Goal: Information Seeking & Learning: Learn about a topic

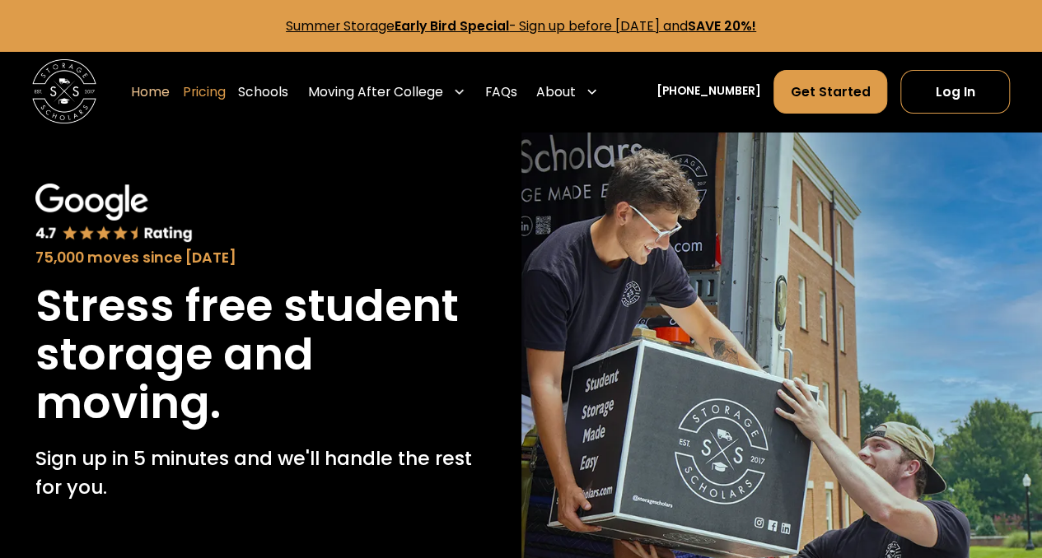
click at [226, 90] on link "Pricing" at bounding box center [204, 91] width 43 height 45
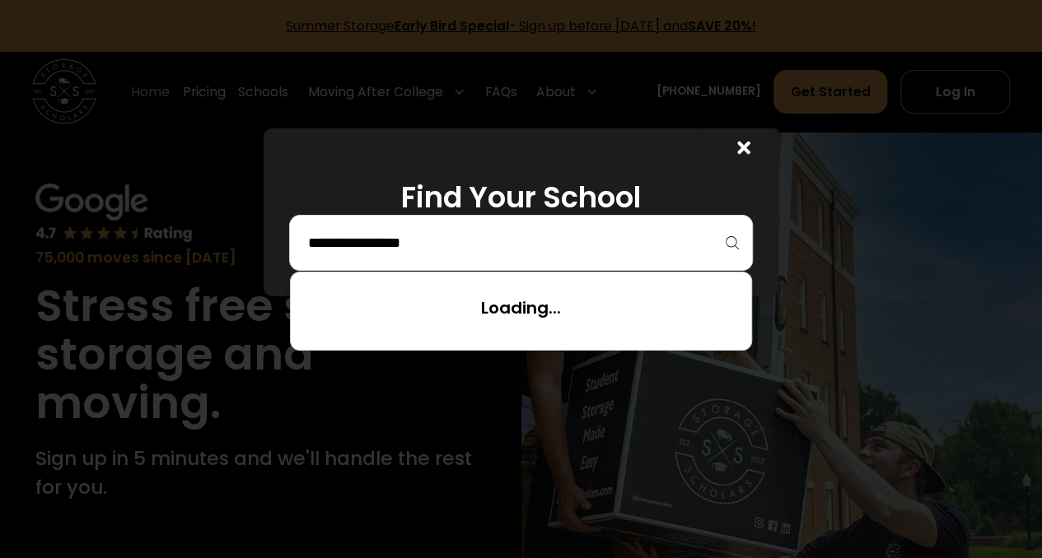
click at [491, 237] on input "search" at bounding box center [520, 243] width 429 height 28
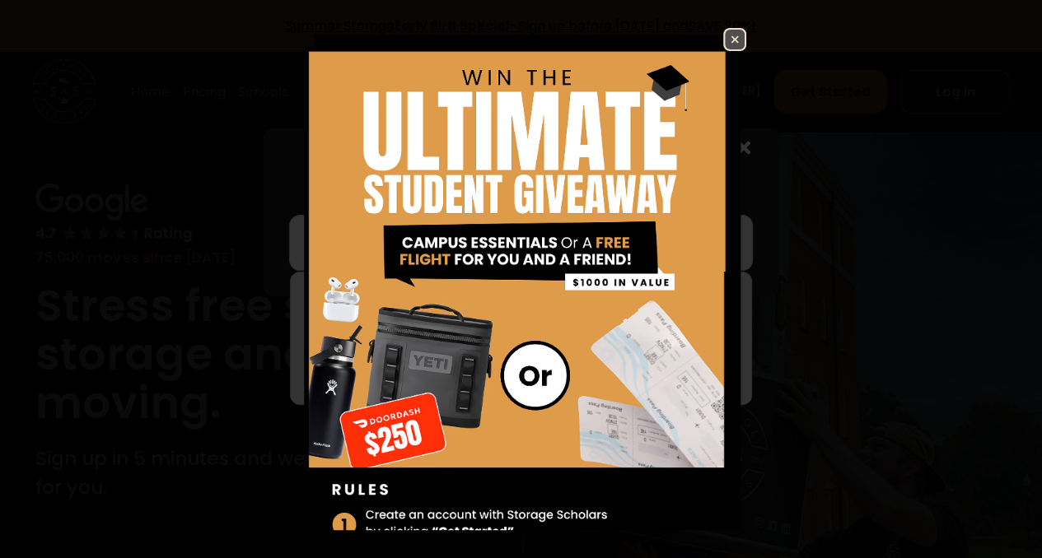
click at [725, 42] on img at bounding box center [735, 40] width 20 height 20
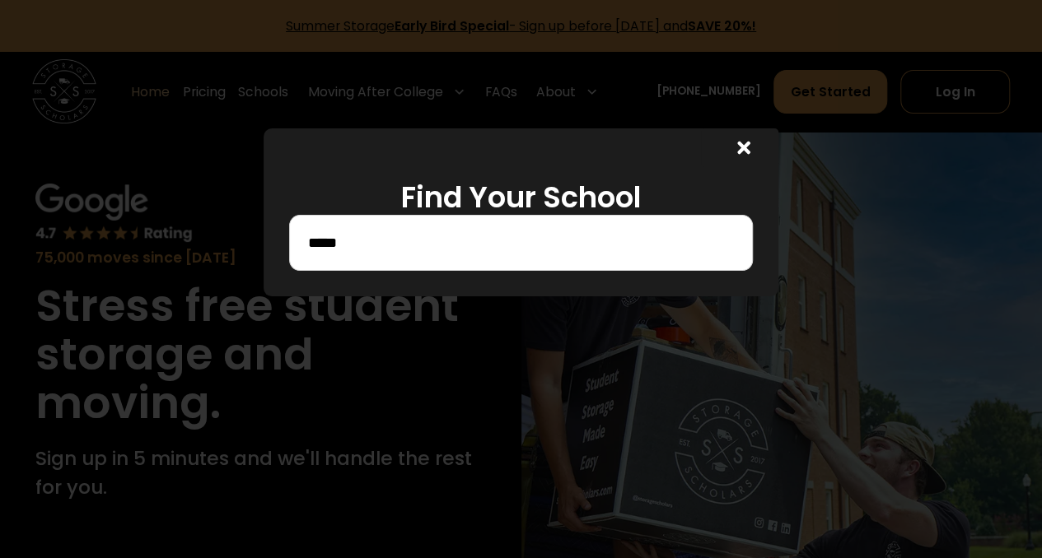
click at [503, 242] on input "*****" at bounding box center [520, 243] width 429 height 28
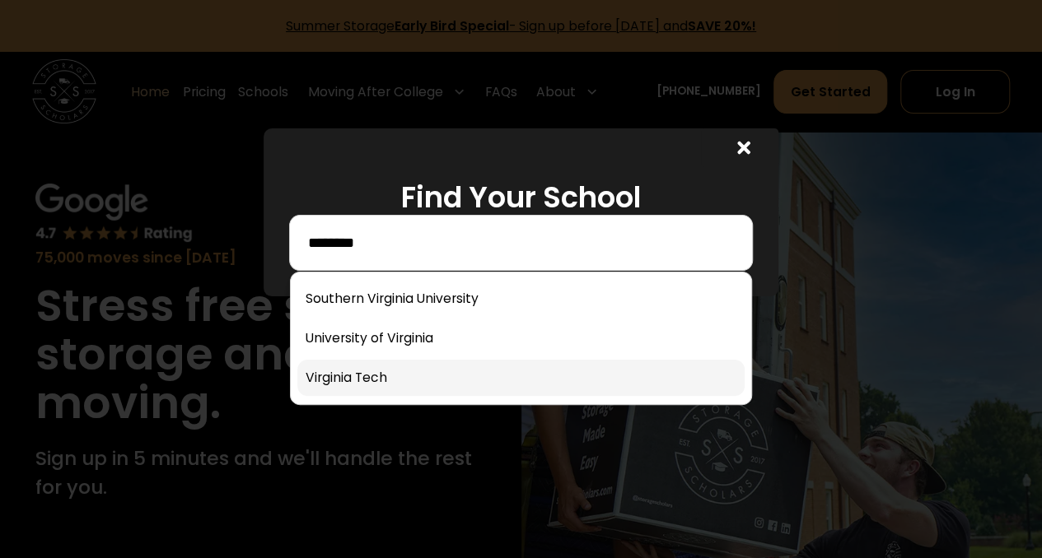
type input "********"
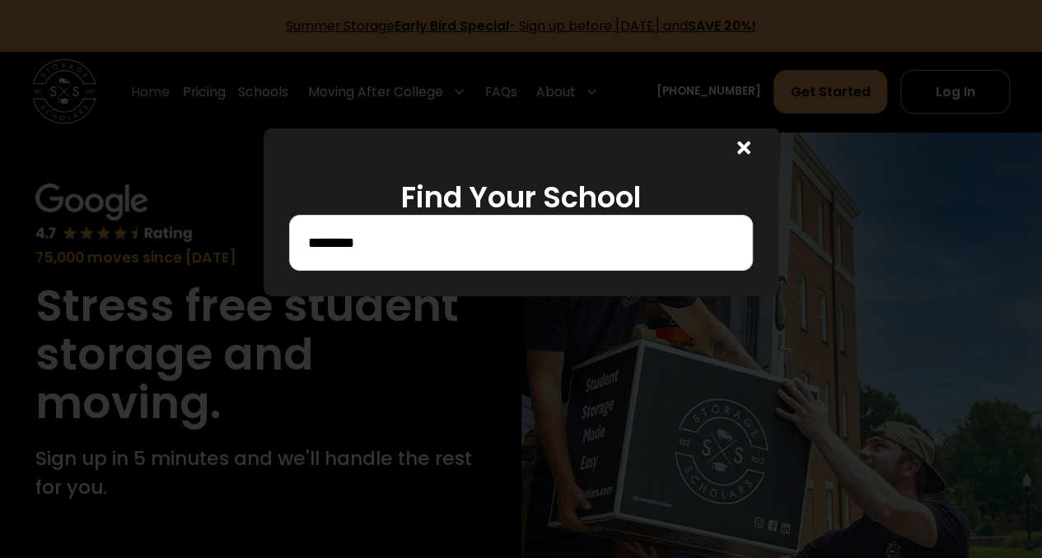
click at [422, 247] on input "********" at bounding box center [520, 243] width 429 height 28
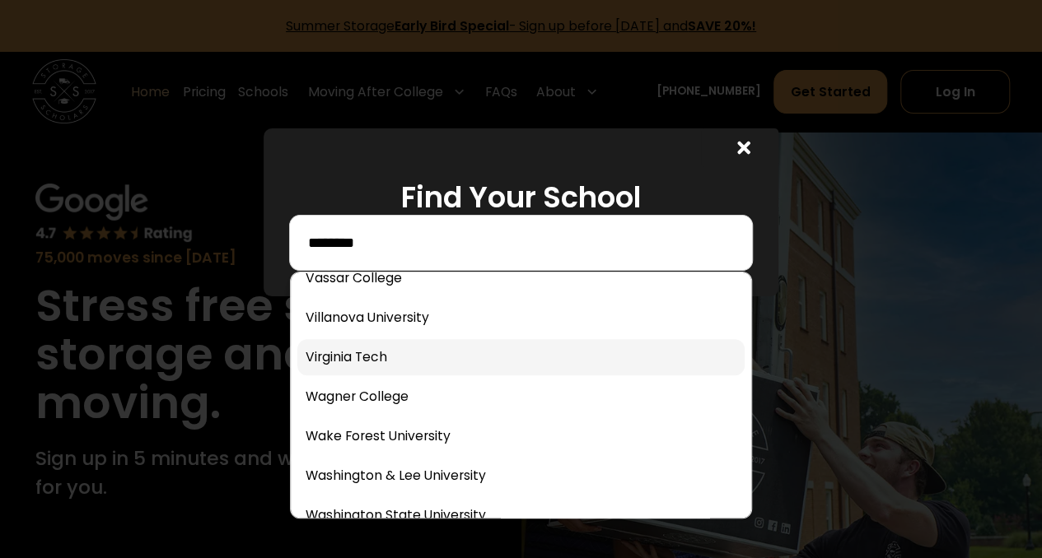
scroll to position [9710, 0]
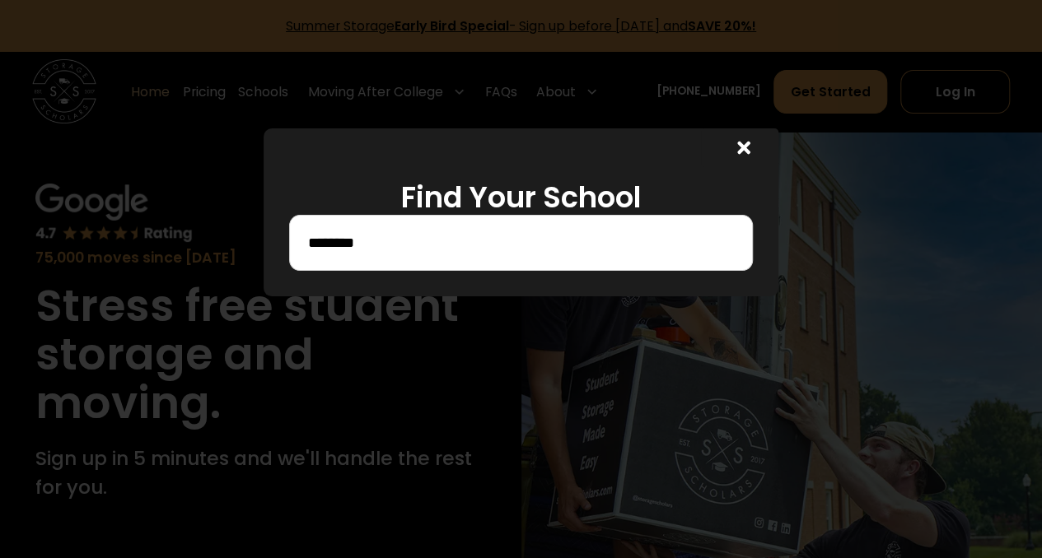
click at [749, 149] on icon at bounding box center [743, 148] width 13 height 13
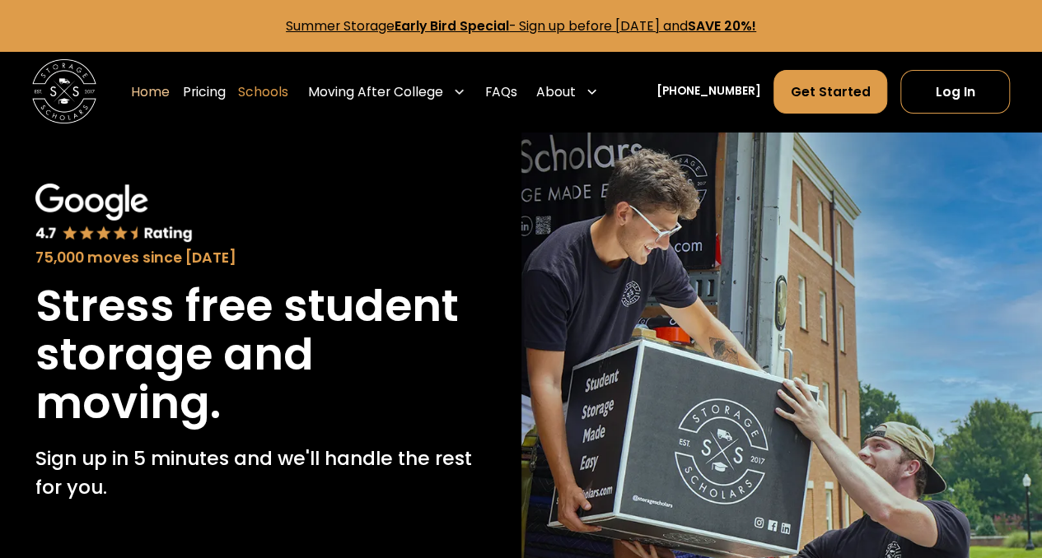
click at [279, 93] on link "Schools" at bounding box center [263, 91] width 50 height 45
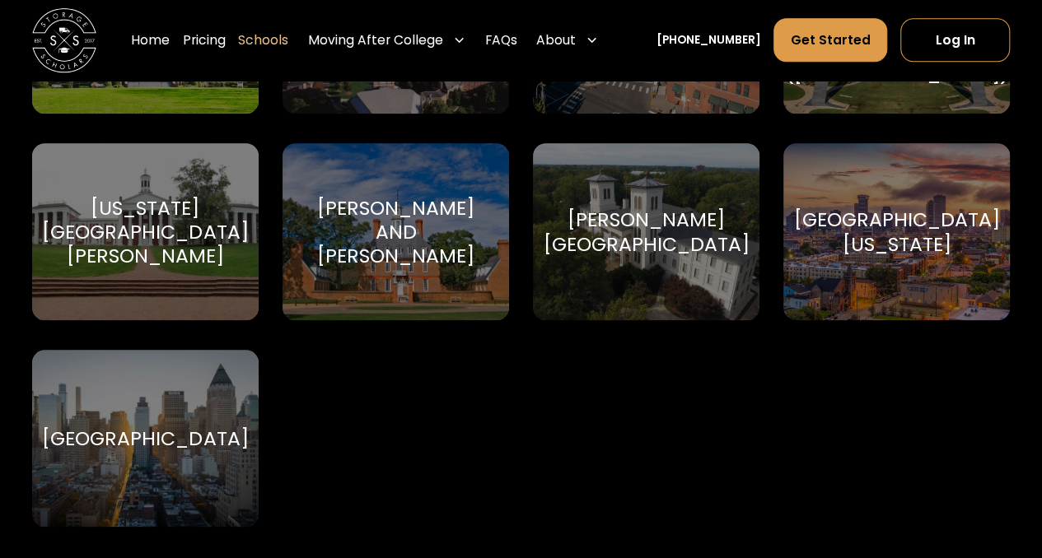
scroll to position [9634, 0]
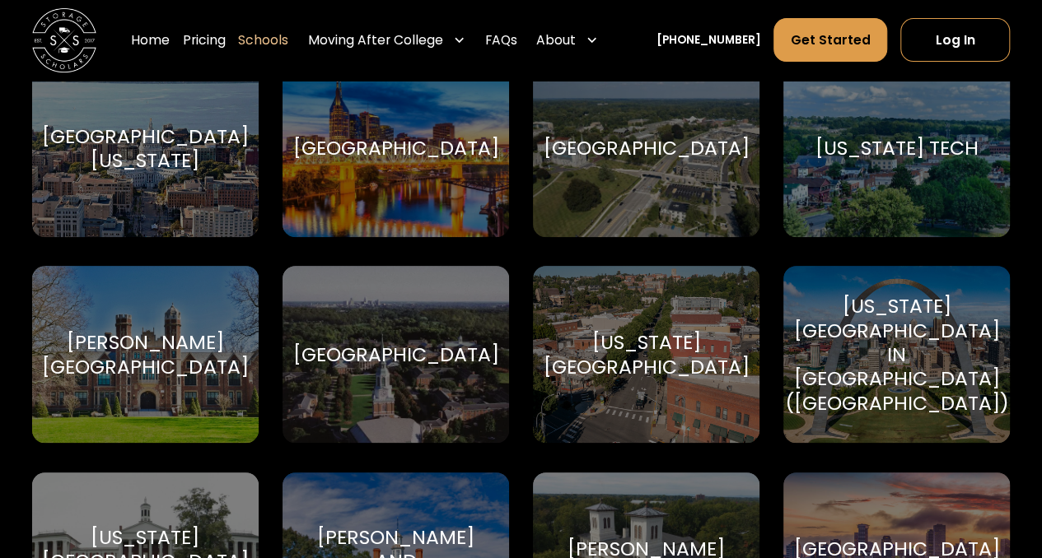
click at [927, 208] on div "[US_STATE] Tech [US_STATE] Tech" at bounding box center [896, 148] width 226 height 177
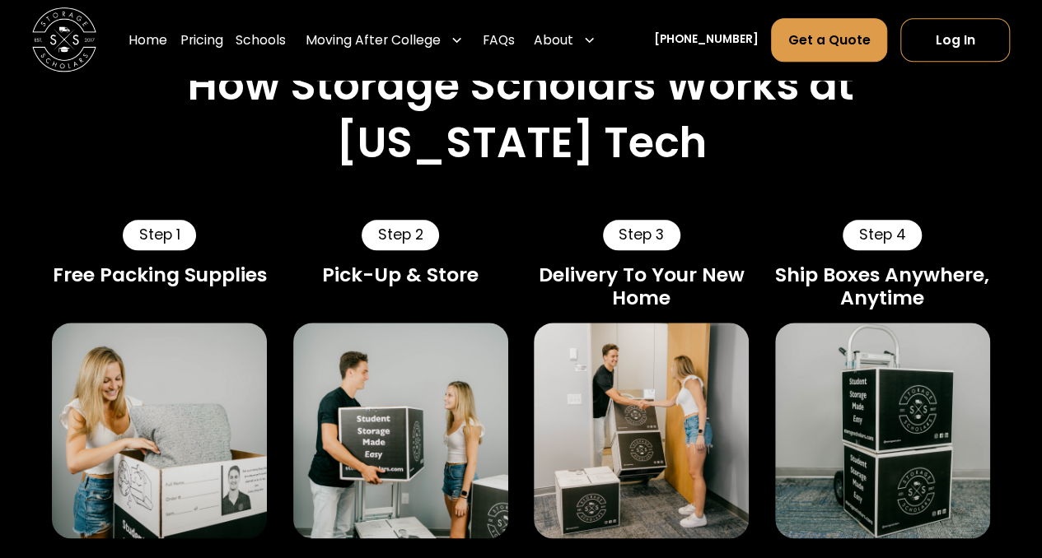
scroll to position [823, 0]
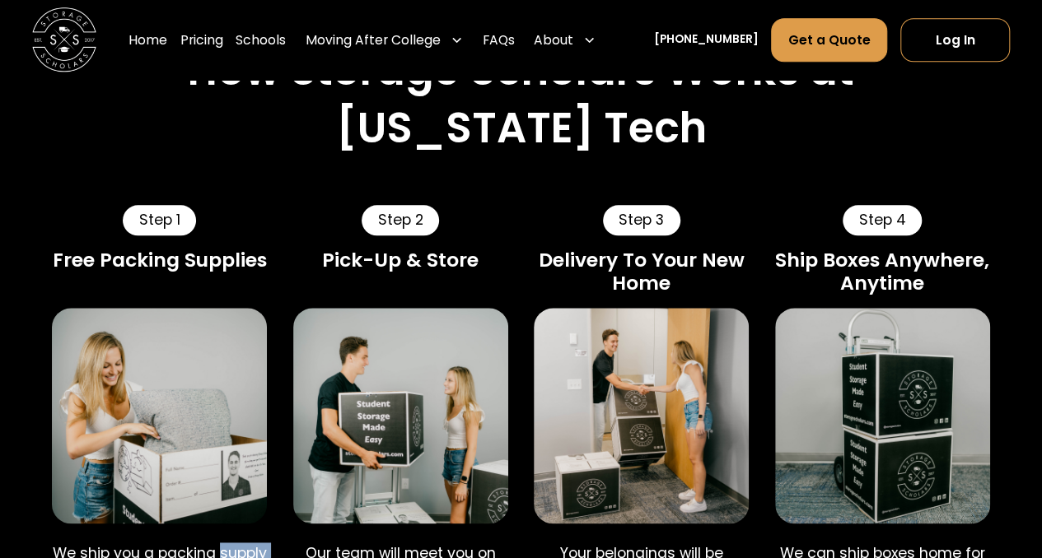
drag, startPoint x: 248, startPoint y: 496, endPoint x: 72, endPoint y: 459, distance: 179.1
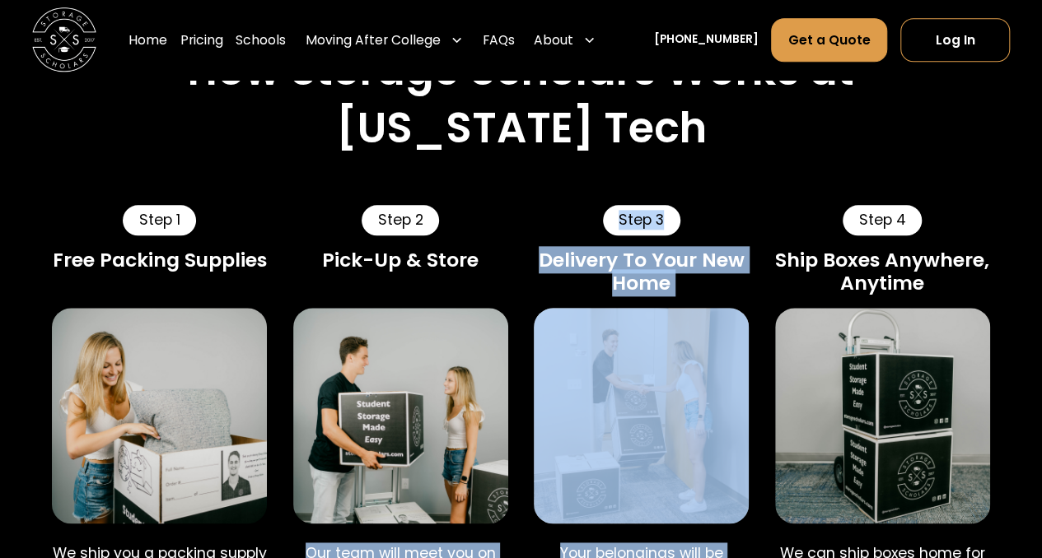
drag, startPoint x: 301, startPoint y: 448, endPoint x: 522, endPoint y: 510, distance: 229.1
click at [522, 510] on div "Step 1 Free Packing Supplies We ship you a packing supply kit with boxes and ot…" at bounding box center [521, 402] width 938 height 497
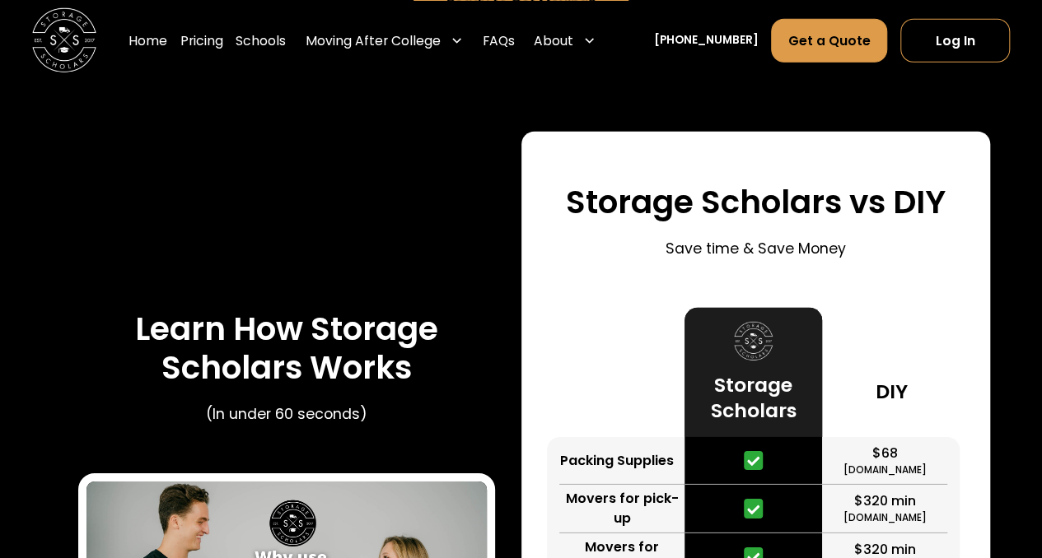
scroll to position [2388, 0]
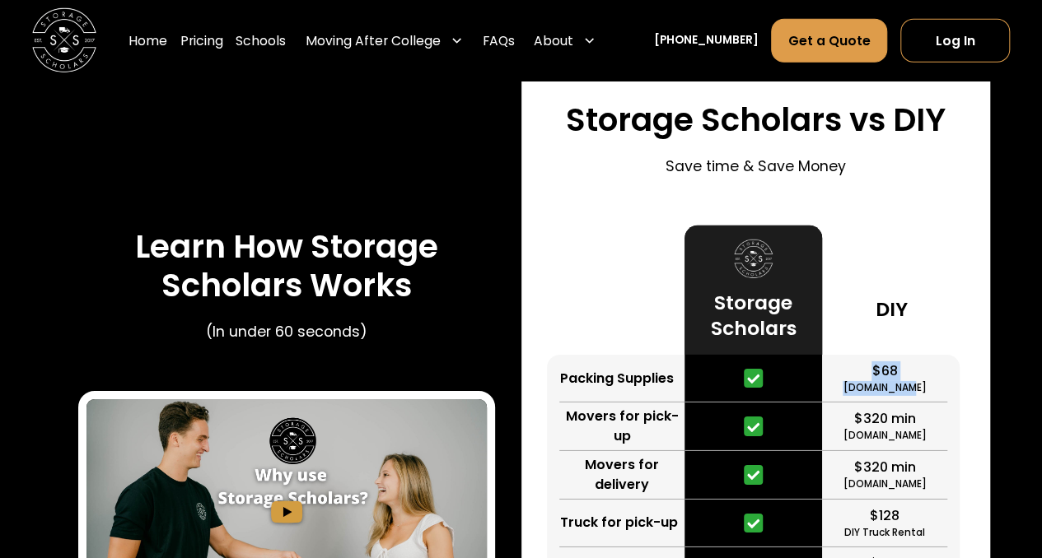
drag, startPoint x: 871, startPoint y: 269, endPoint x: 912, endPoint y: 266, distance: 40.5
click at [912, 355] on div "$68 HomeDepot.com" at bounding box center [884, 379] width 125 height 49
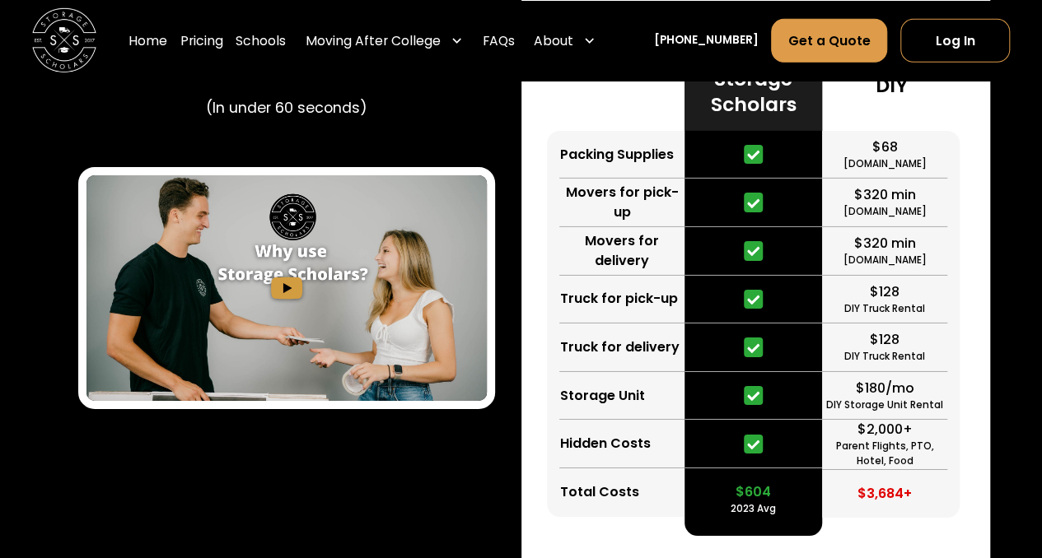
scroll to position [2635, 0]
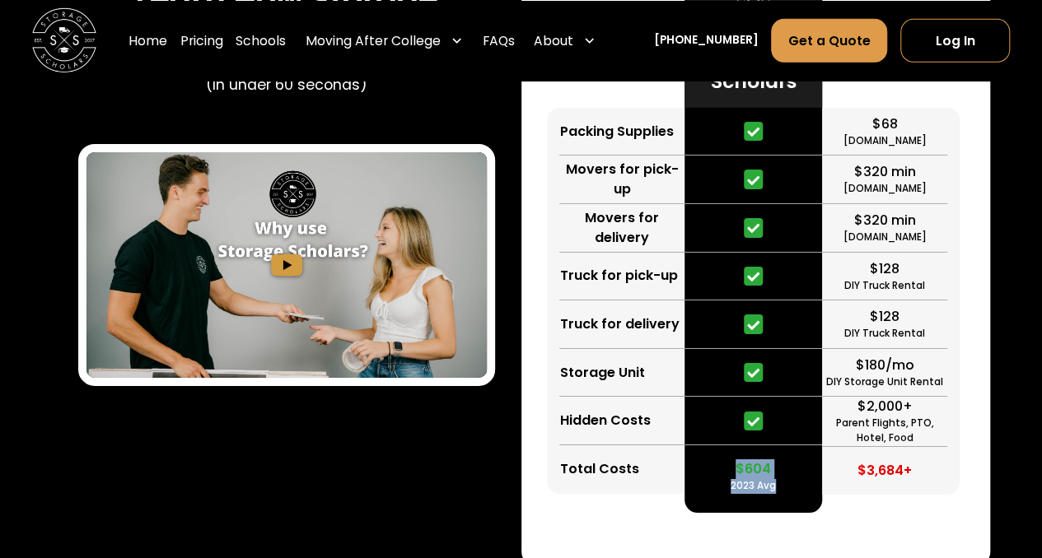
drag, startPoint x: 780, startPoint y: 371, endPoint x: 726, endPoint y: 366, distance: 53.7
click at [726, 445] on div "$604 2023 Avg" at bounding box center [753, 469] width 138 height 49
drag, startPoint x: 726, startPoint y: 366, endPoint x: 776, endPoint y: 394, distance: 56.8
click at [776, 394] on div "Storage Scholars $604 2023 Avg" at bounding box center [753, 246] width 138 height 534
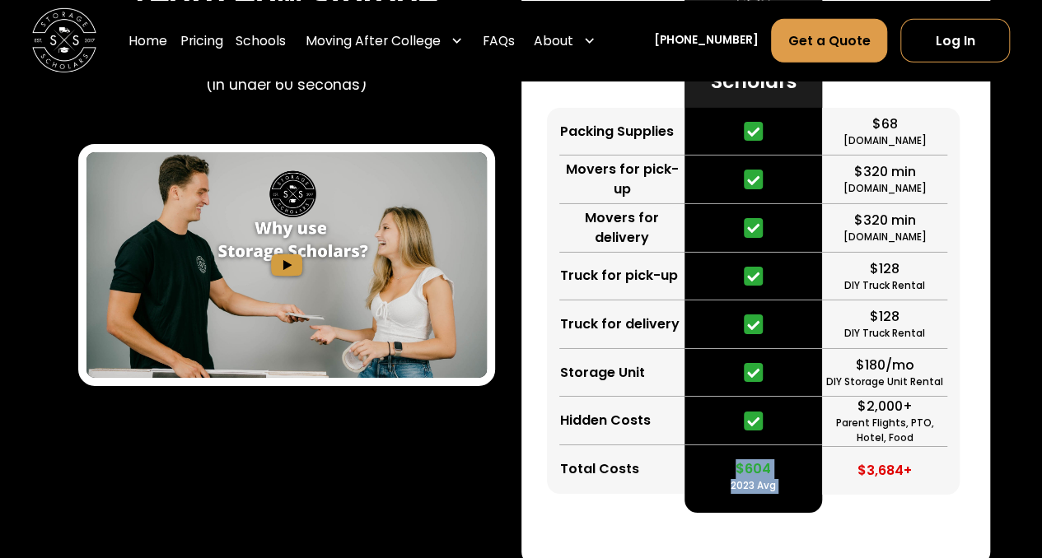
click at [776, 394] on div "Storage Scholars $604 2023 Avg" at bounding box center [753, 246] width 138 height 534
drag, startPoint x: 774, startPoint y: 366, endPoint x: 726, endPoint y: 358, distance: 48.3
click at [726, 445] on div "$604 2023 Avg" at bounding box center [753, 469] width 138 height 49
drag, startPoint x: 733, startPoint y: 363, endPoint x: 767, endPoint y: 358, distance: 34.1
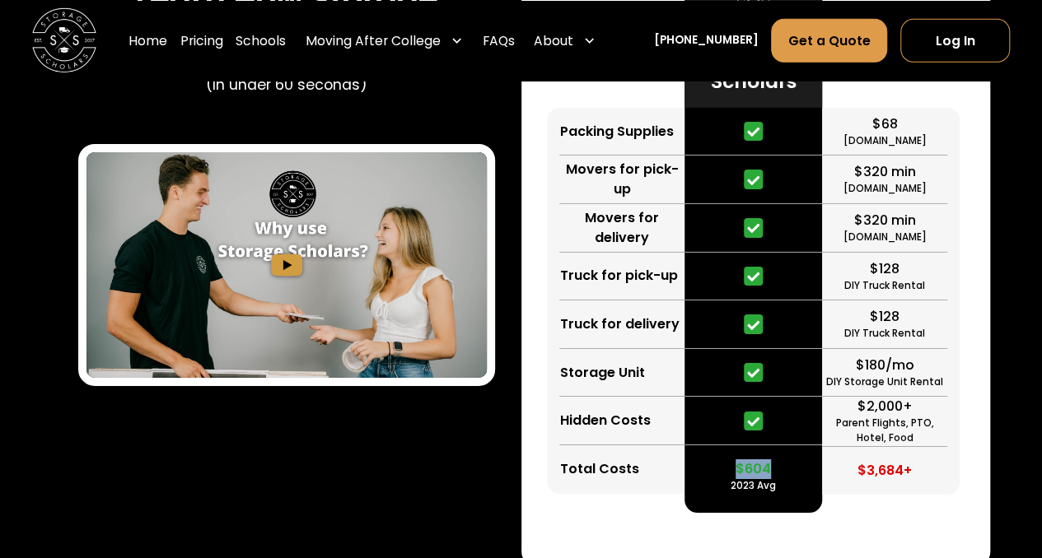
click at [767, 445] on div "$604 2023 Avg" at bounding box center [753, 469] width 138 height 49
click at [767, 459] on div "$604" at bounding box center [752, 469] width 35 height 20
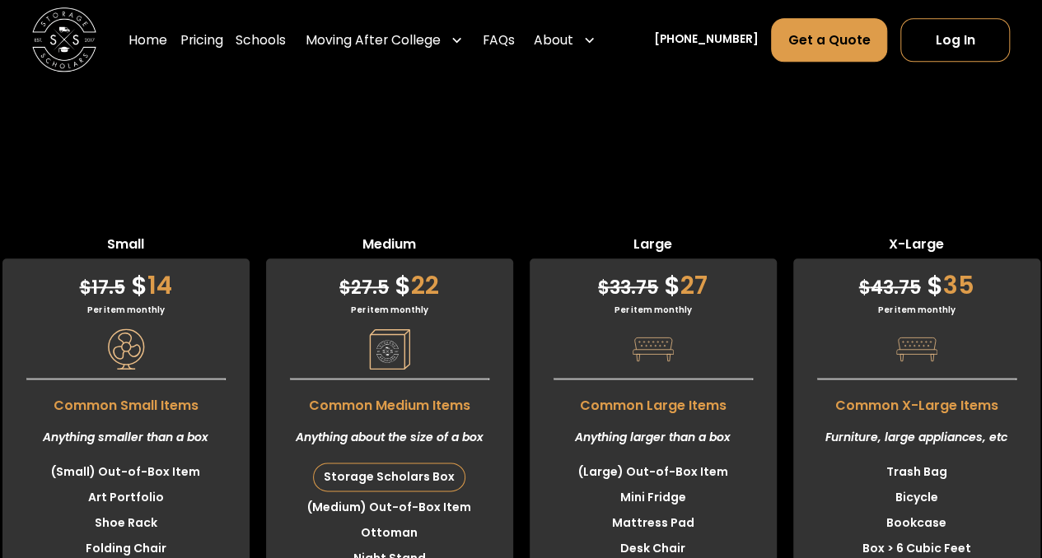
scroll to position [4035, 0]
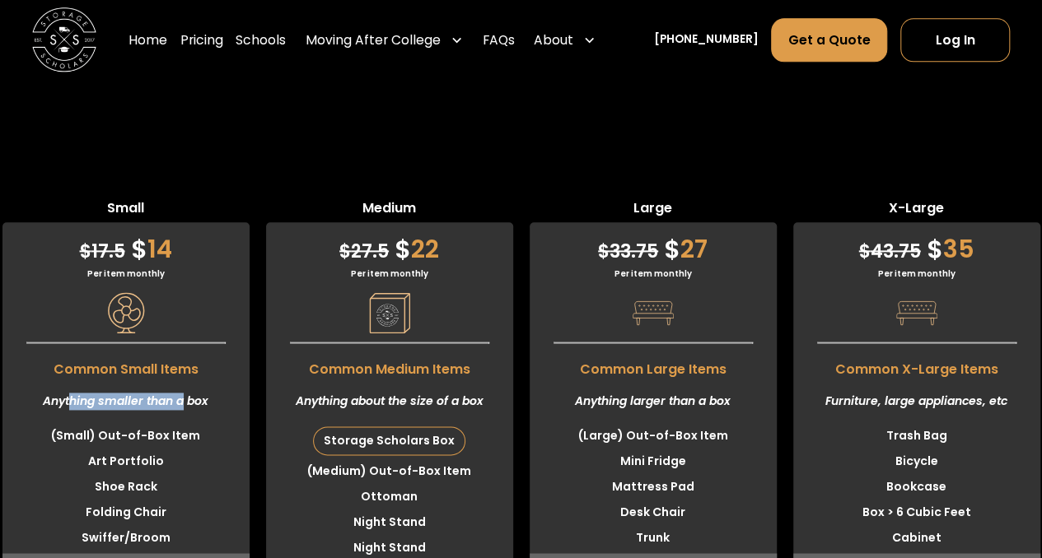
drag, startPoint x: 69, startPoint y: 299, endPoint x: 184, endPoint y: 300, distance: 114.5
click at [184, 380] on div "Anything smaller than a box" at bounding box center [125, 402] width 247 height 44
drag, startPoint x: 107, startPoint y: 329, endPoint x: 161, endPoint y: 335, distance: 54.7
click at [161, 423] on li "(Small) Out-of-Box Item" at bounding box center [125, 436] width 247 height 26
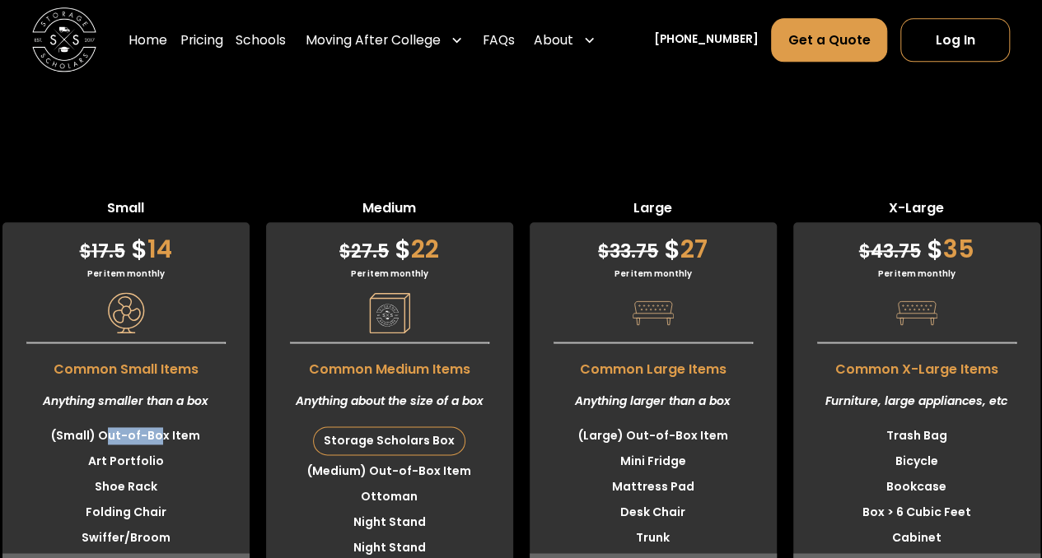
click at [161, 423] on li "(Small) Out-of-Box Item" at bounding box center [125, 436] width 247 height 26
drag, startPoint x: 124, startPoint y: 355, endPoint x: 138, endPoint y: 356, distance: 14.8
click at [138, 449] on li "Art Portfolio" at bounding box center [125, 462] width 247 height 26
drag, startPoint x: 105, startPoint y: 376, endPoint x: 142, endPoint y: 384, distance: 37.8
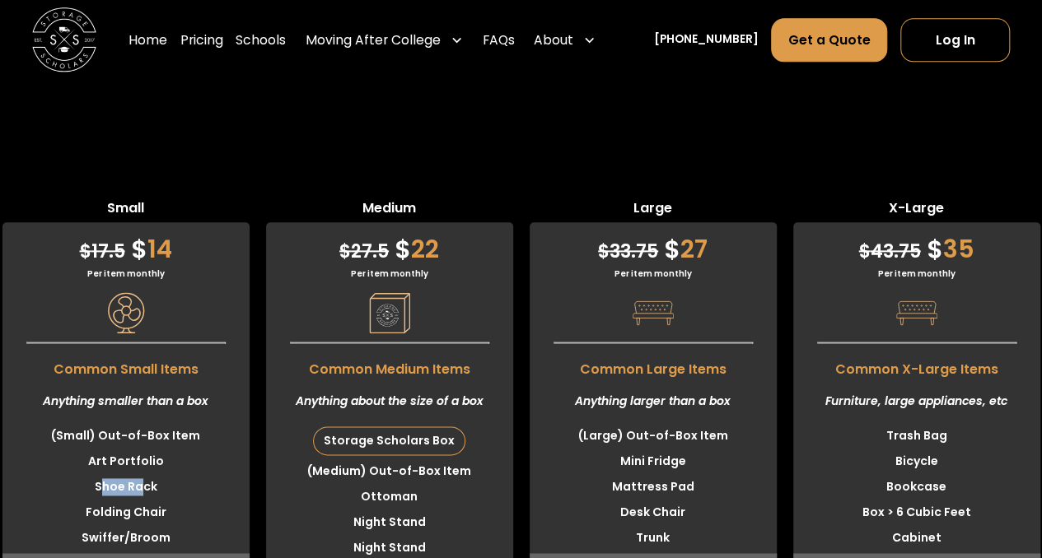
click at [142, 474] on li "Shoe Rack" at bounding box center [125, 487] width 247 height 26
click at [168, 500] on li "Folding Chair" at bounding box center [125, 513] width 247 height 26
drag, startPoint x: 339, startPoint y: 297, endPoint x: 453, endPoint y: 302, distance: 113.7
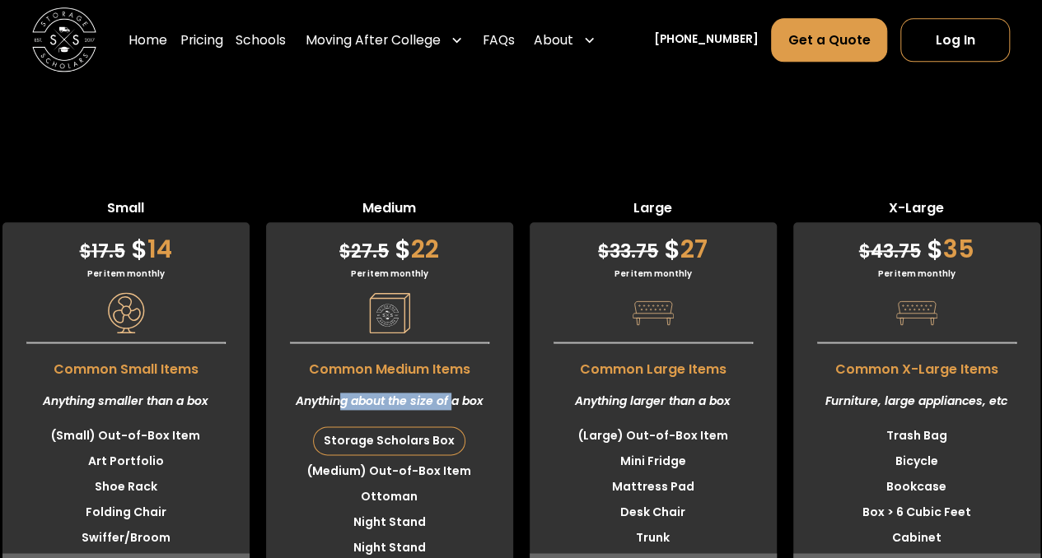
click at [453, 380] on div "Anything about the size of a box" at bounding box center [389, 402] width 247 height 44
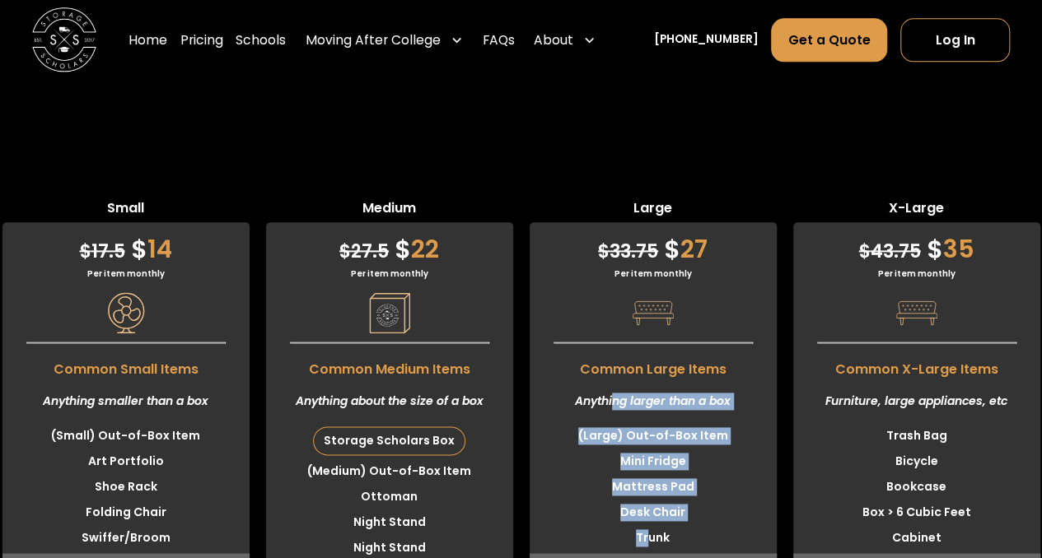
drag, startPoint x: 614, startPoint y: 303, endPoint x: 647, endPoint y: 424, distance: 125.4
click at [647, 424] on div "$ 33.75 $ 27 Per item monthly Common Large Items Anything larger than a box (La…" at bounding box center [652, 409] width 247 height 375
click at [647, 525] on li "Trunk" at bounding box center [652, 538] width 247 height 26
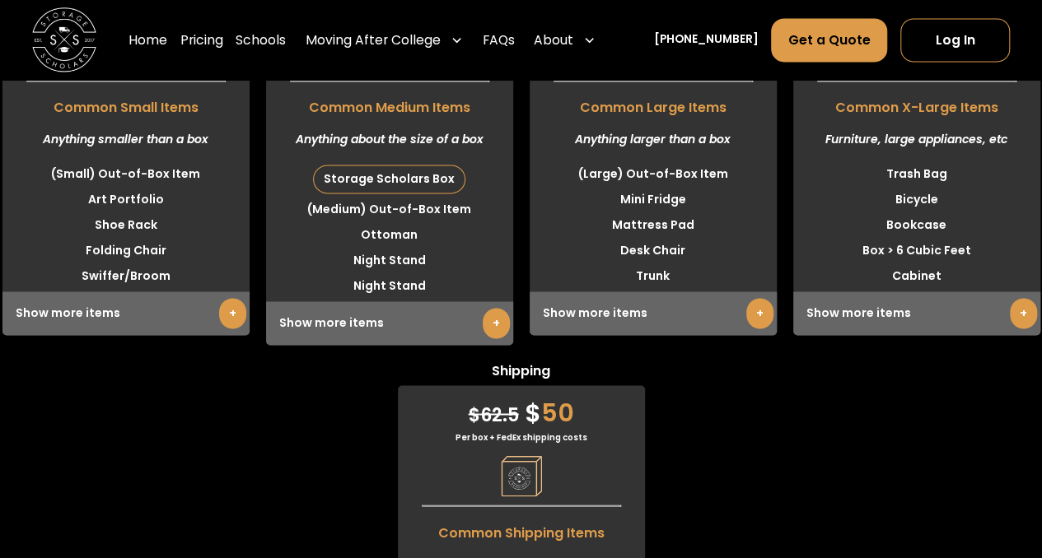
scroll to position [4446, 0]
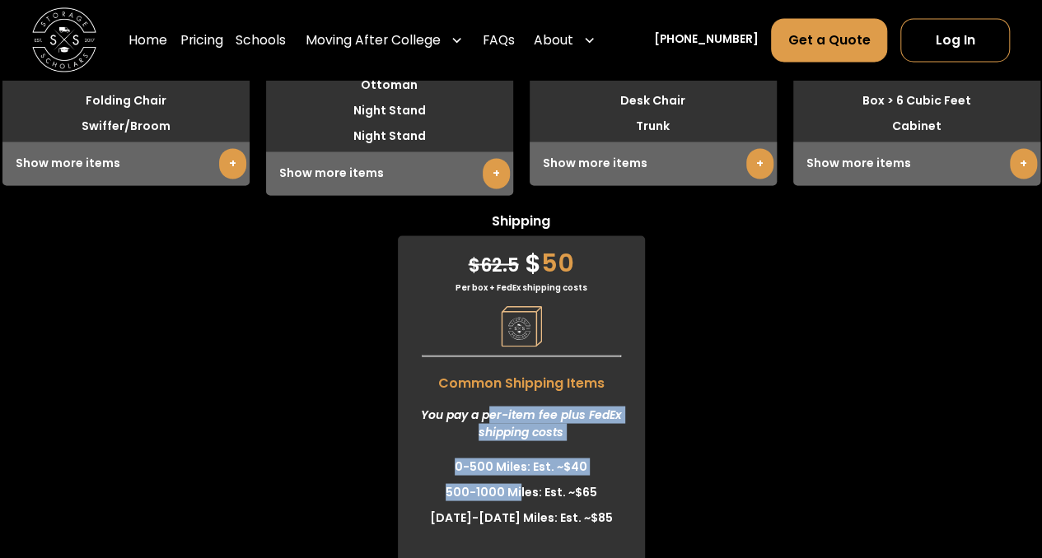
drag, startPoint x: 488, startPoint y: 313, endPoint x: 520, endPoint y: 399, distance: 92.2
click at [520, 399] on div "$ 62.5 $ 50 Per box + FedEx shipping costs Common Shipping Items You pay a per-…" at bounding box center [521, 420] width 247 height 371
click at [520, 479] on li "500-1000 Miles: Est. ~$65" at bounding box center [521, 492] width 247 height 26
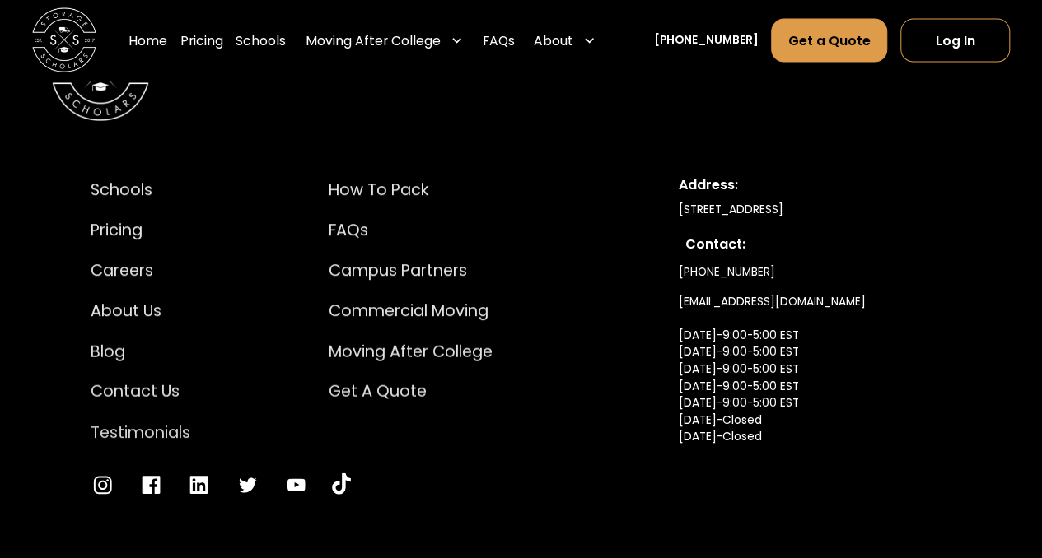
scroll to position [7949, 0]
